Goal: Transaction & Acquisition: Book appointment/travel/reservation

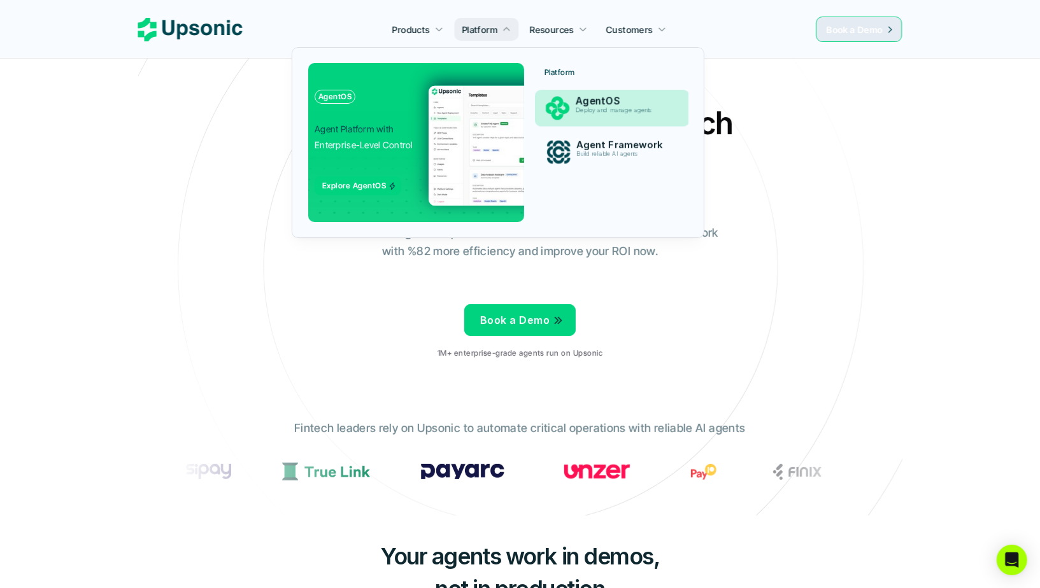
click at [584, 109] on p "Deploy and manage agents" at bounding box center [624, 110] width 96 height 7
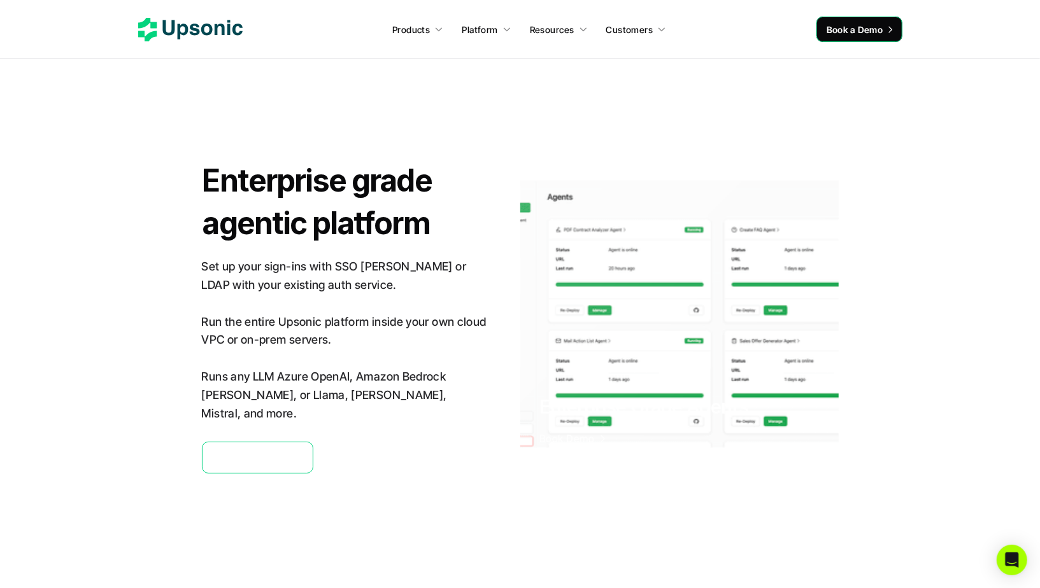
scroll to position [2963, 0]
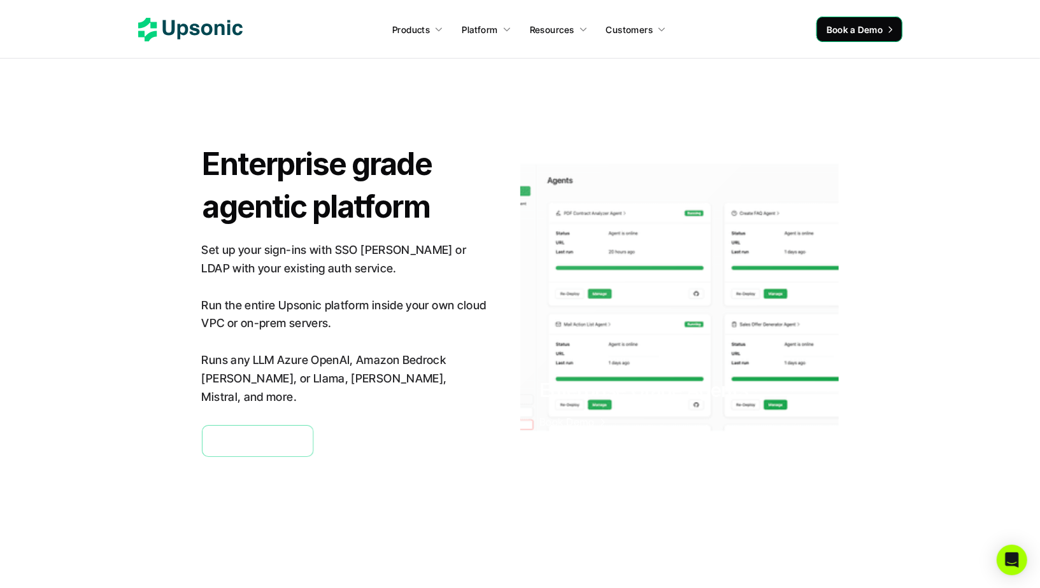
click at [336, 482] on section "Enterprise grade agentic platform Set up your sign-ins with SSO [PERSON_NAME] o…" at bounding box center [519, 299] width 989 height 485
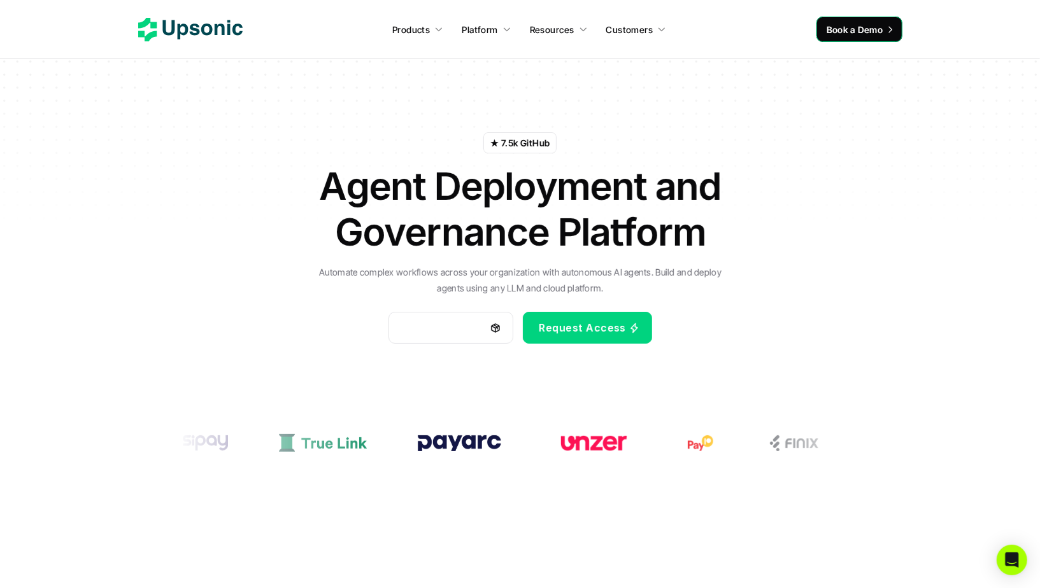
scroll to position [0, 0]
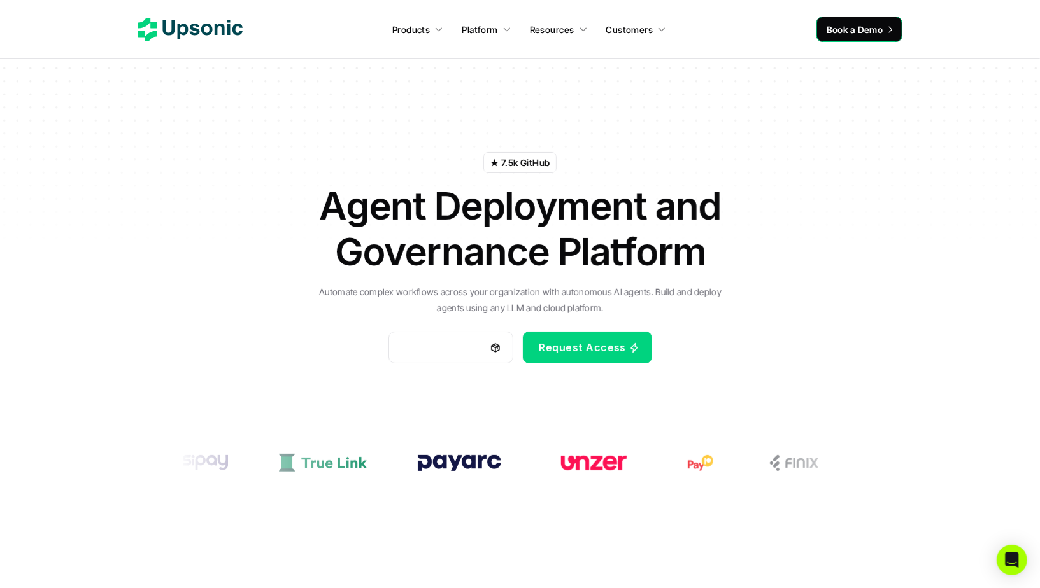
click at [602, 203] on h1 "Agent Deployment and Governance Platform" at bounding box center [520, 229] width 446 height 92
click at [523, 203] on h1 "Agent Deployment and Governance Platform" at bounding box center [520, 229] width 446 height 92
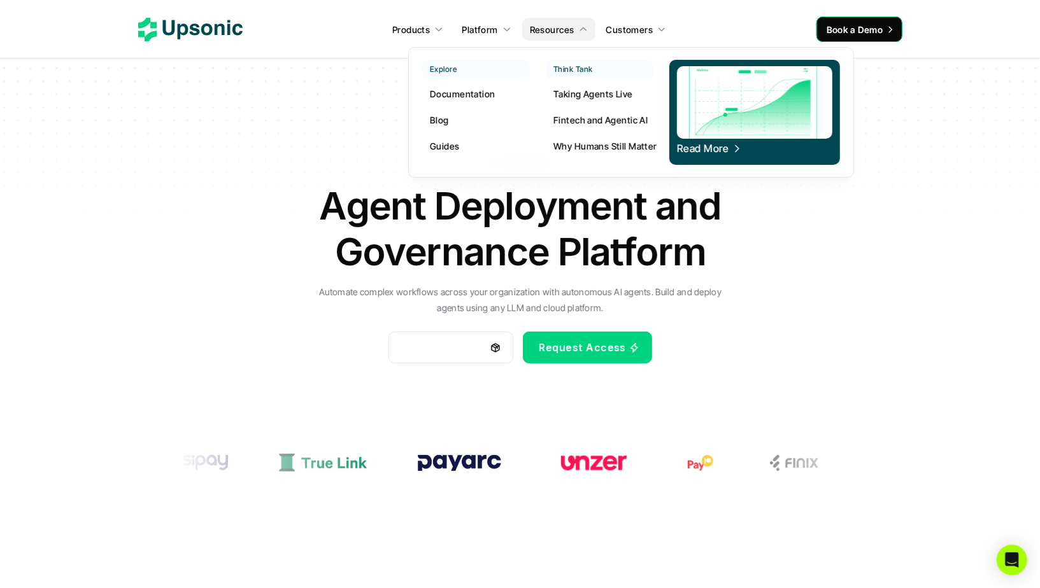
click at [609, 92] on p "Taking Agents Live" at bounding box center [593, 93] width 80 height 13
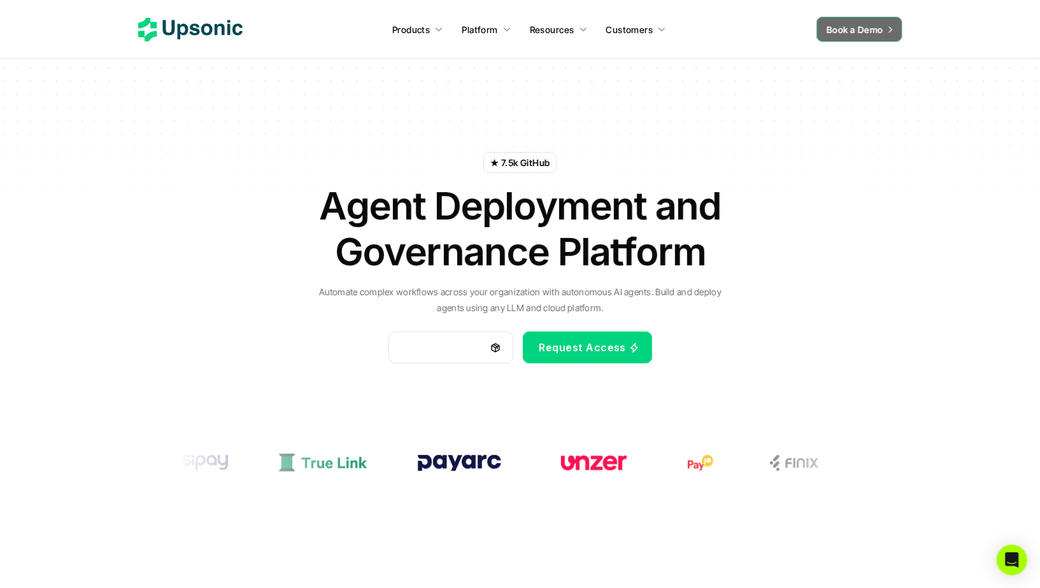
click at [805, 121] on div "★ 7.5k GitHub Agent Deployment and Governance Platform Automate complex workflo…" at bounding box center [520, 236] width 745 height 331
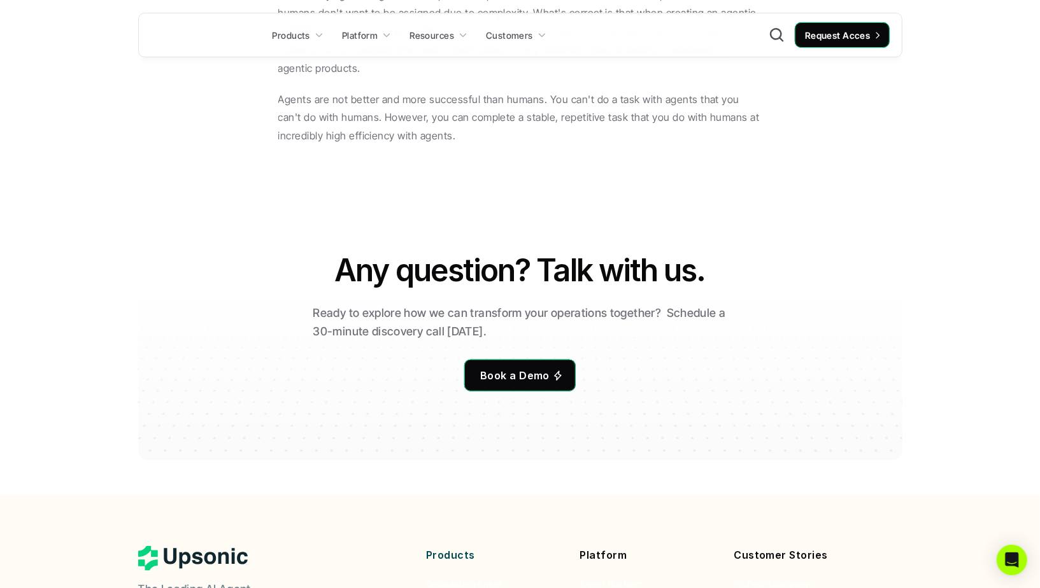
scroll to position [9999, 0]
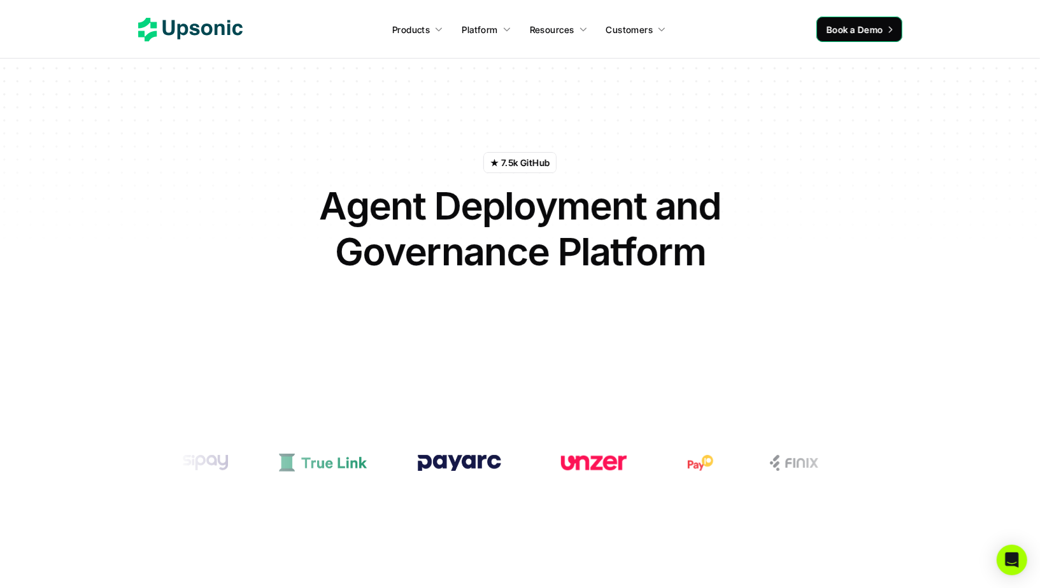
click at [836, 109] on div "★ 7.5k GitHub Agent Deployment and Governance Platform Automate complex workflo…" at bounding box center [520, 236] width 745 height 331
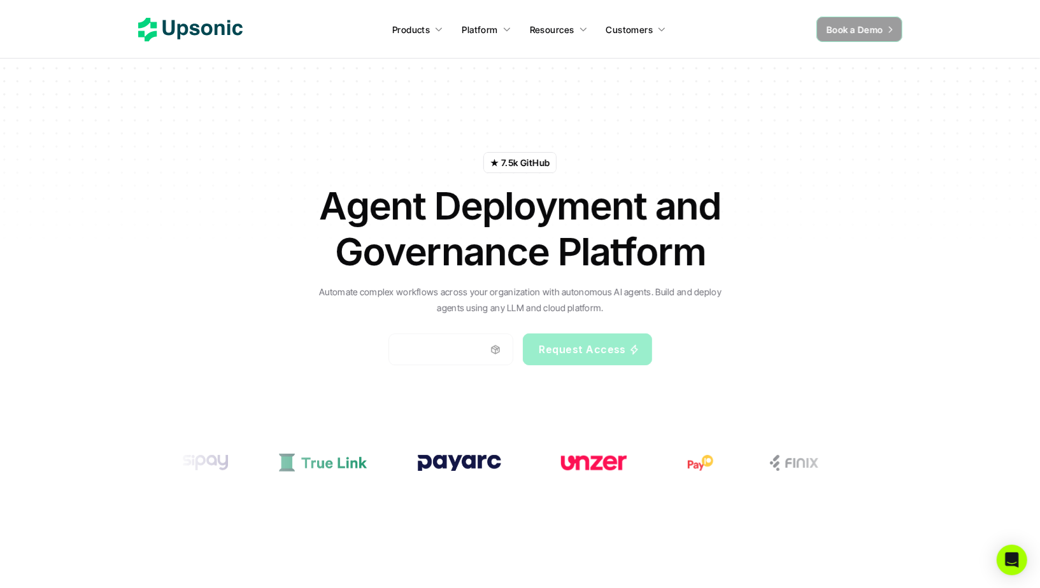
click at [865, 29] on span "Book a Demo" at bounding box center [854, 29] width 57 height 11
